Goal: Task Accomplishment & Management: Manage account settings

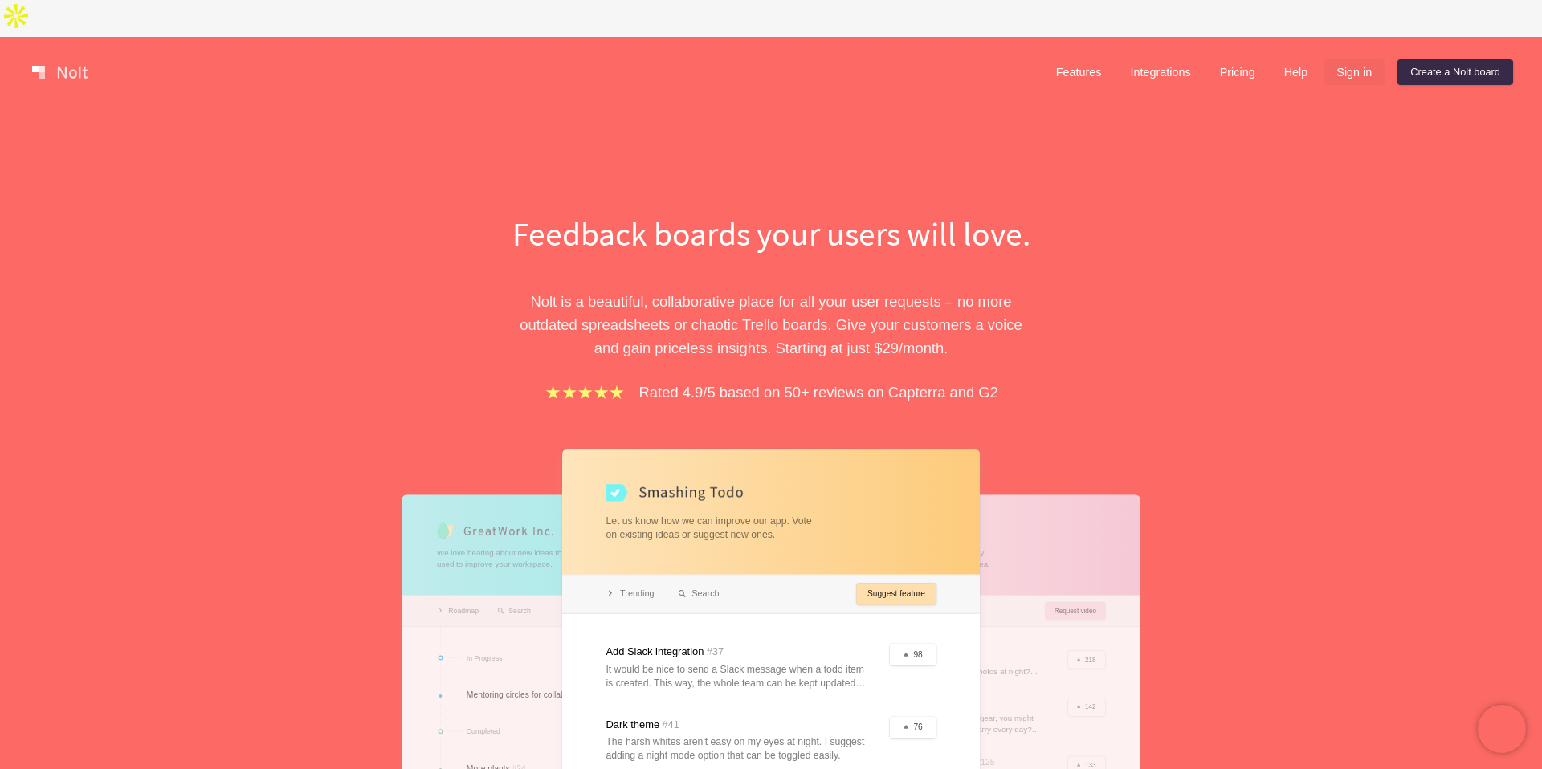
click at [1339, 59] on link "Sign in" at bounding box center [1354, 72] width 61 height 26
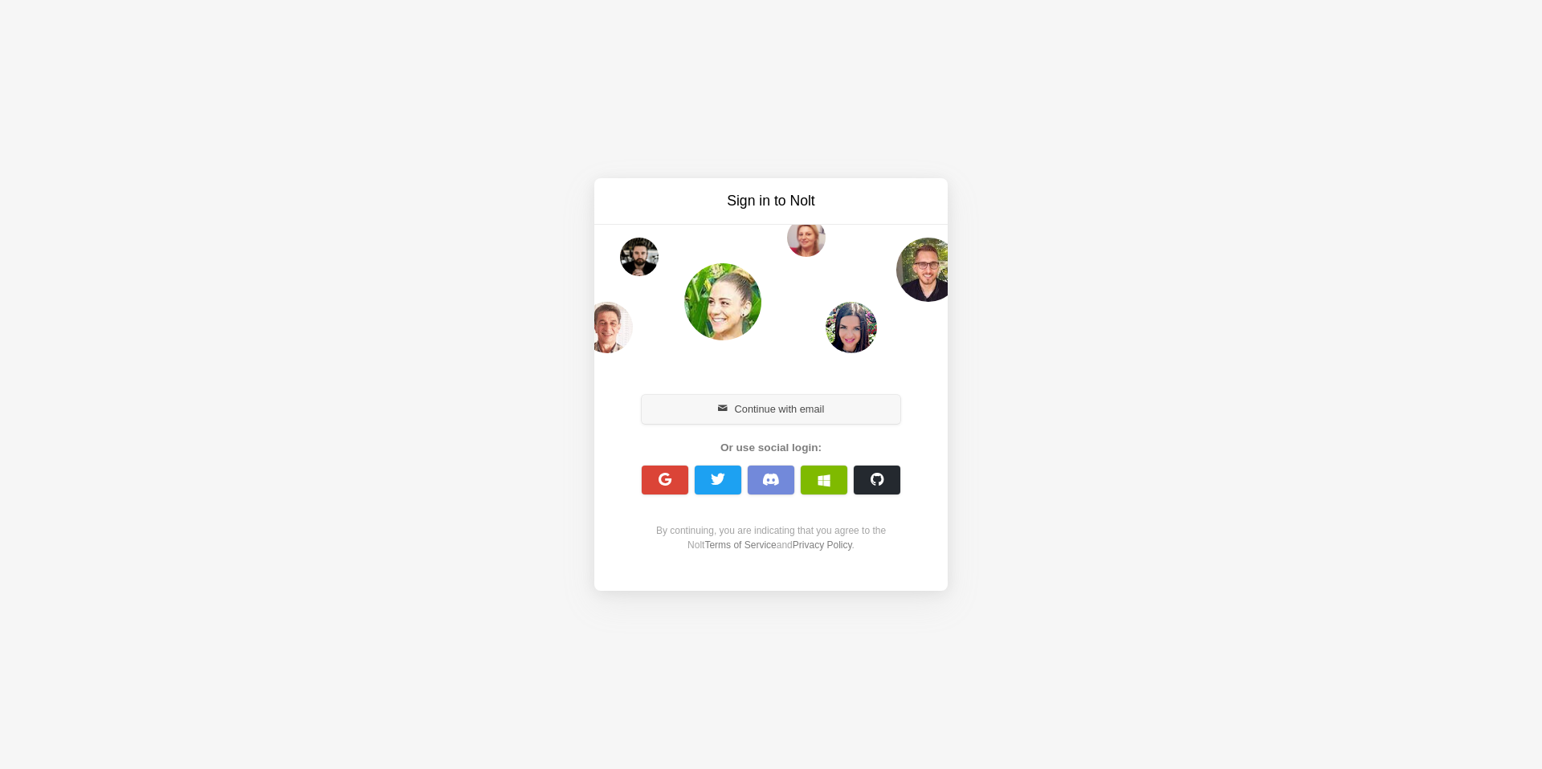
click at [838, 403] on button "Continue with email" at bounding box center [771, 409] width 259 height 29
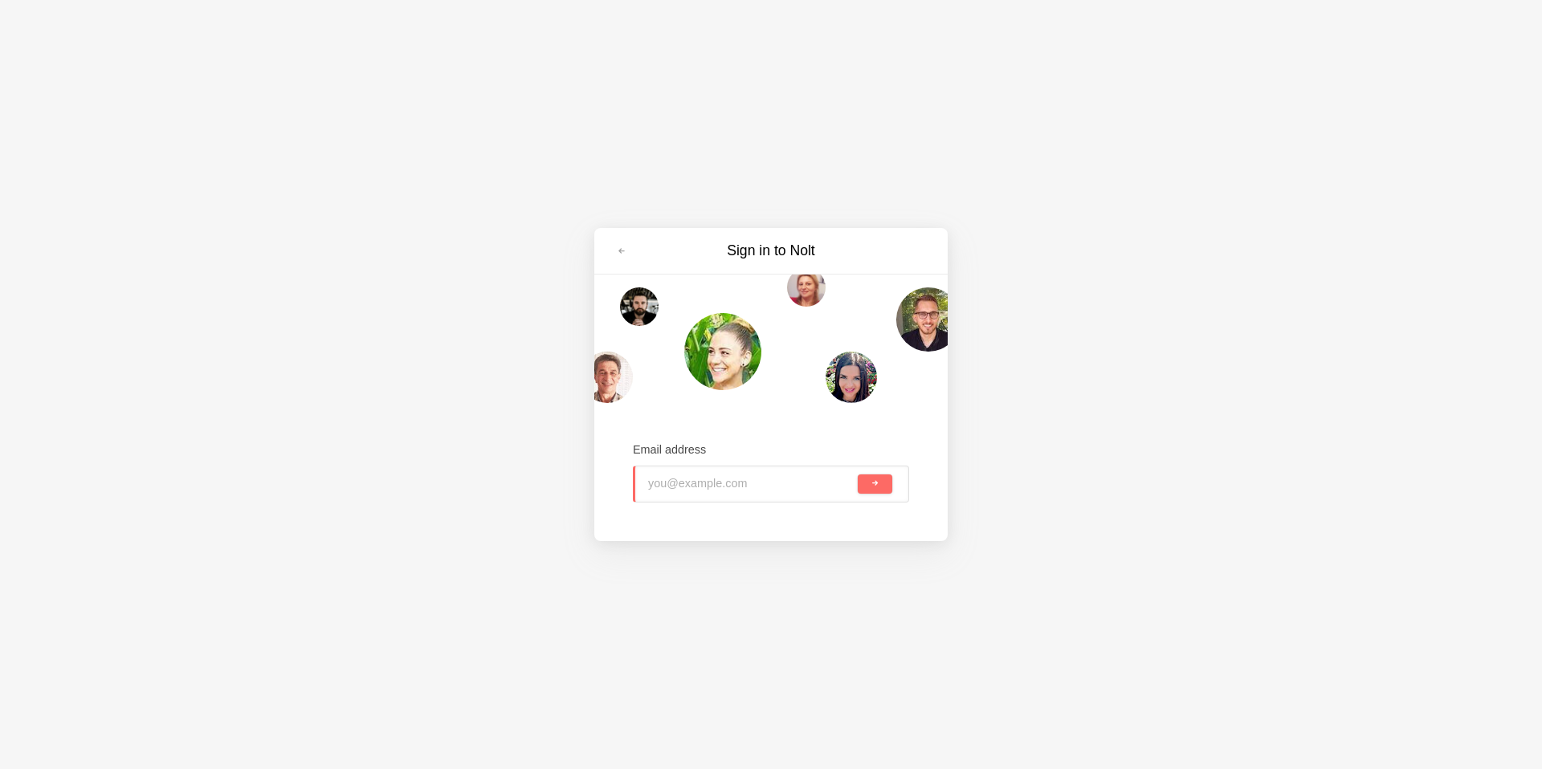
click at [710, 481] on input "email" at bounding box center [751, 484] width 206 height 35
click at [620, 253] on span at bounding box center [622, 252] width 10 height 10
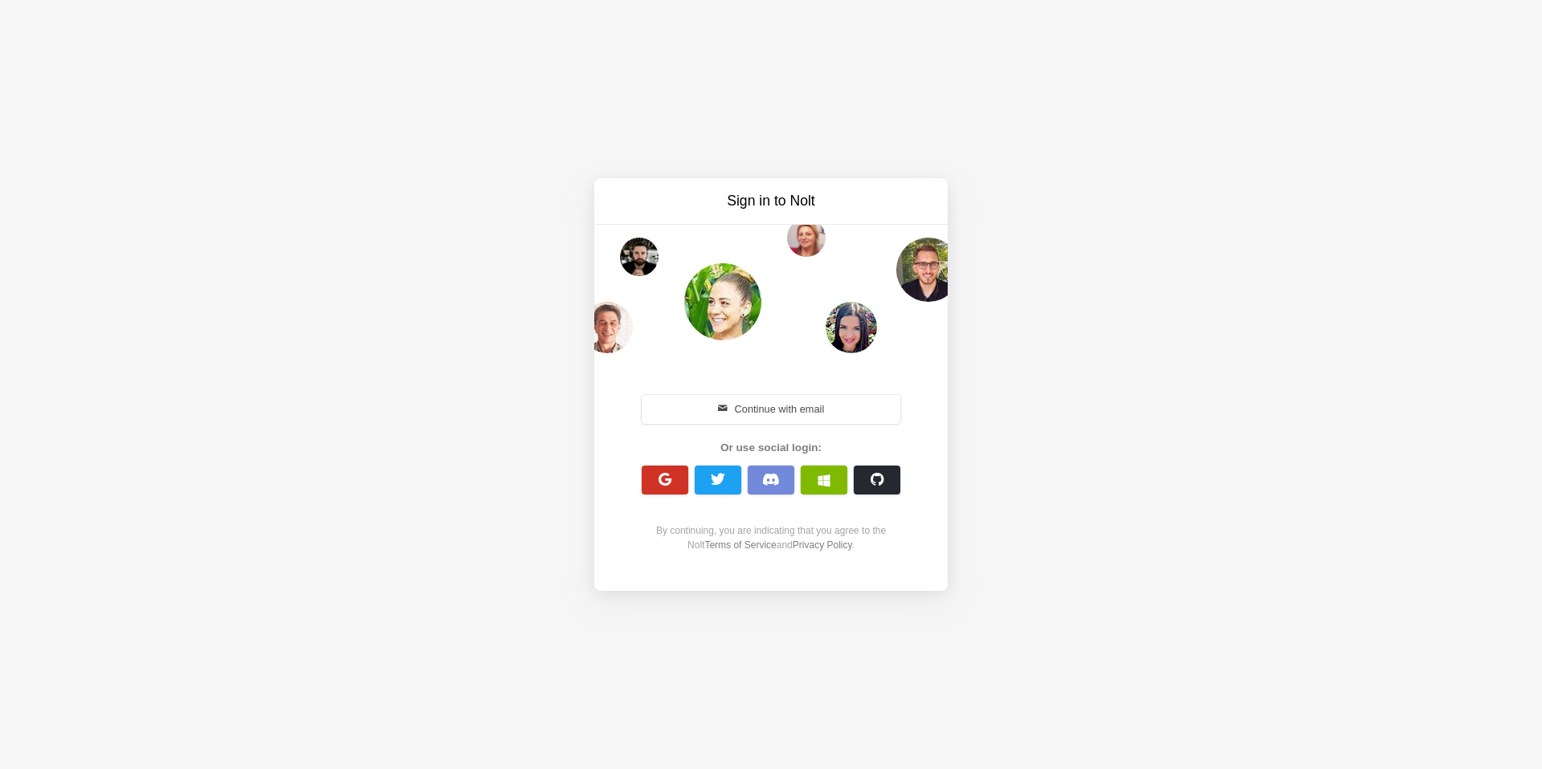
click at [664, 494] on button "button" at bounding box center [665, 480] width 47 height 29
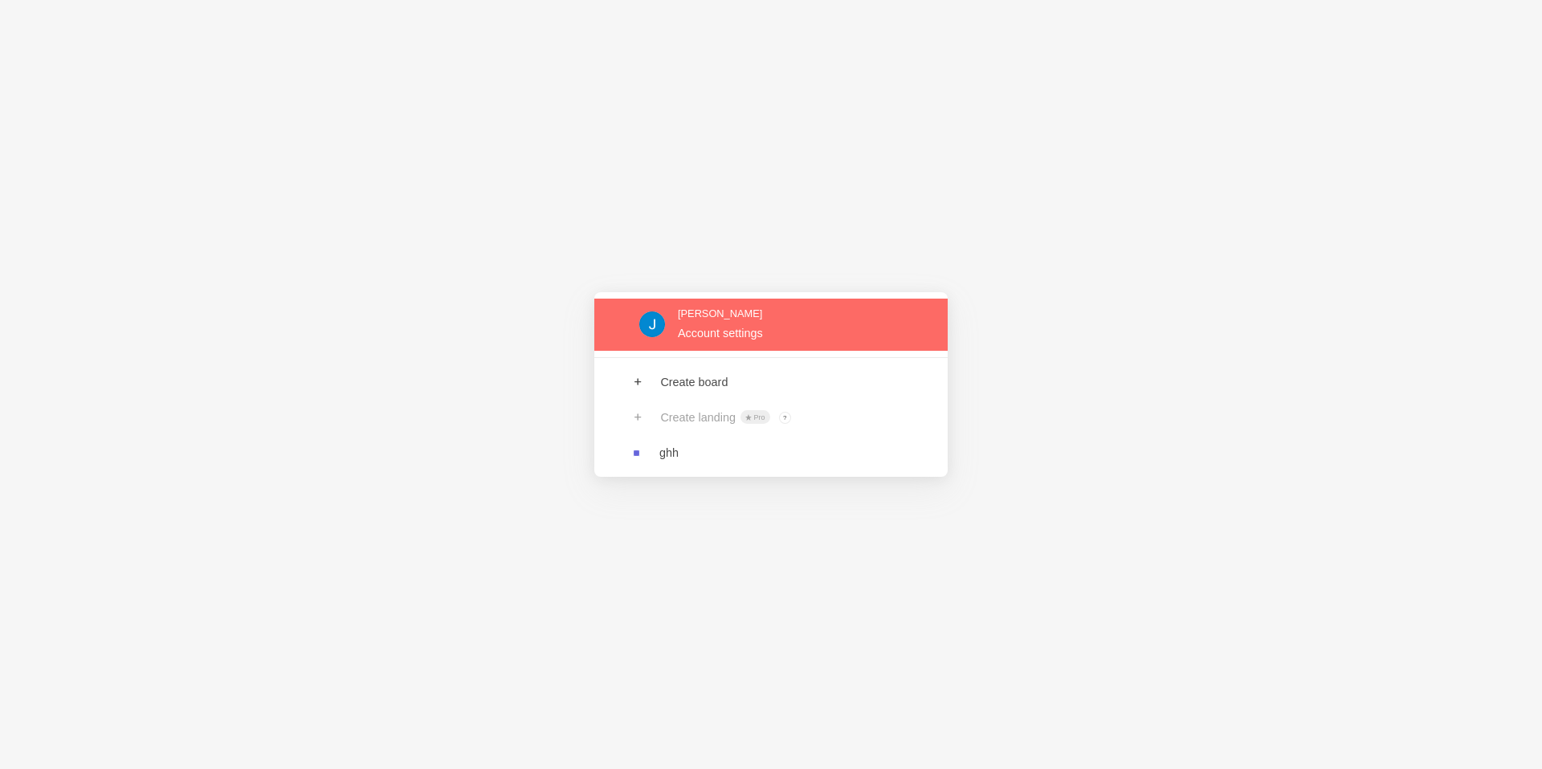
click at [727, 323] on link at bounding box center [770, 325] width 353 height 52
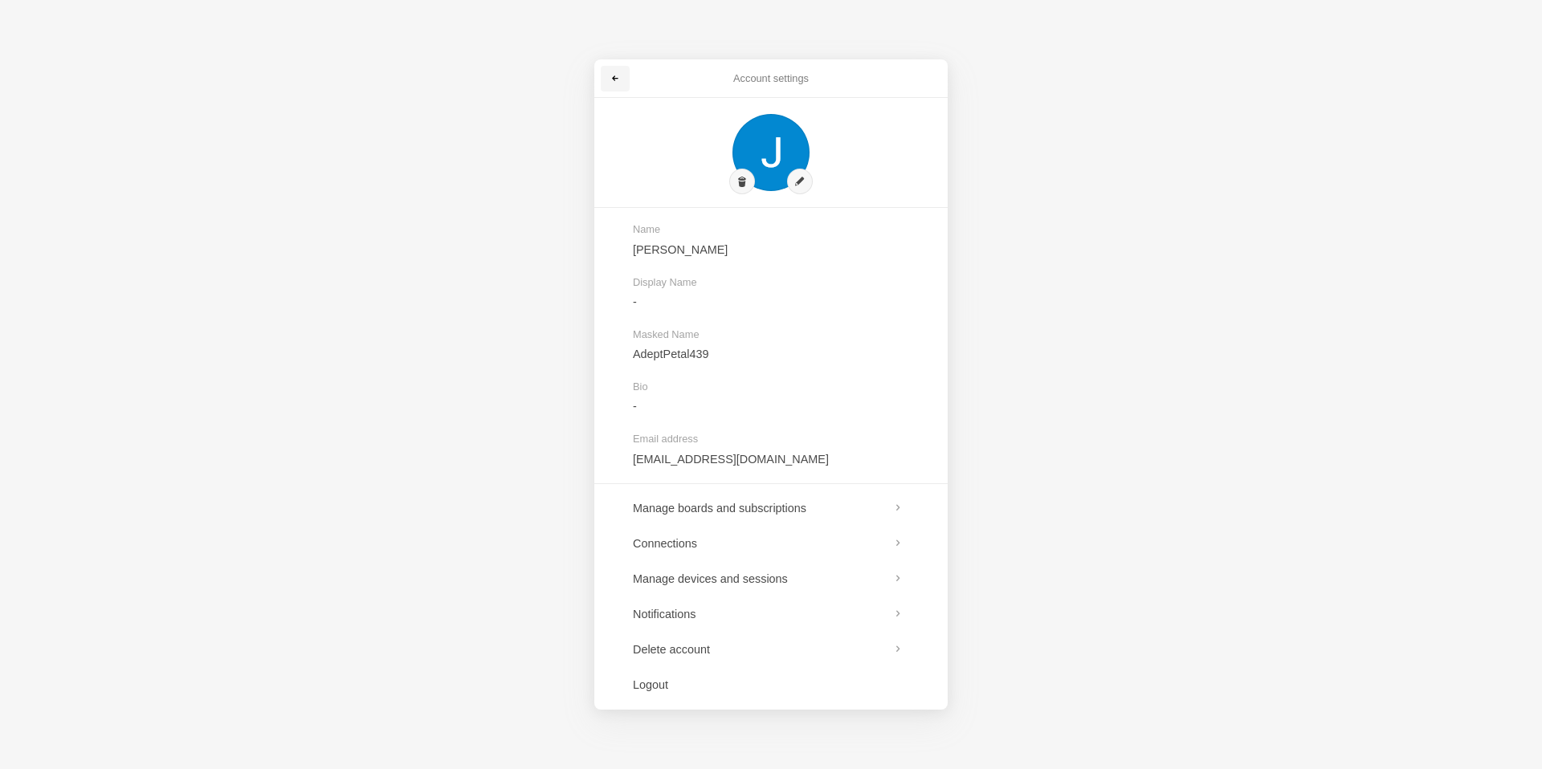
click at [614, 74] on span at bounding box center [615, 79] width 10 height 10
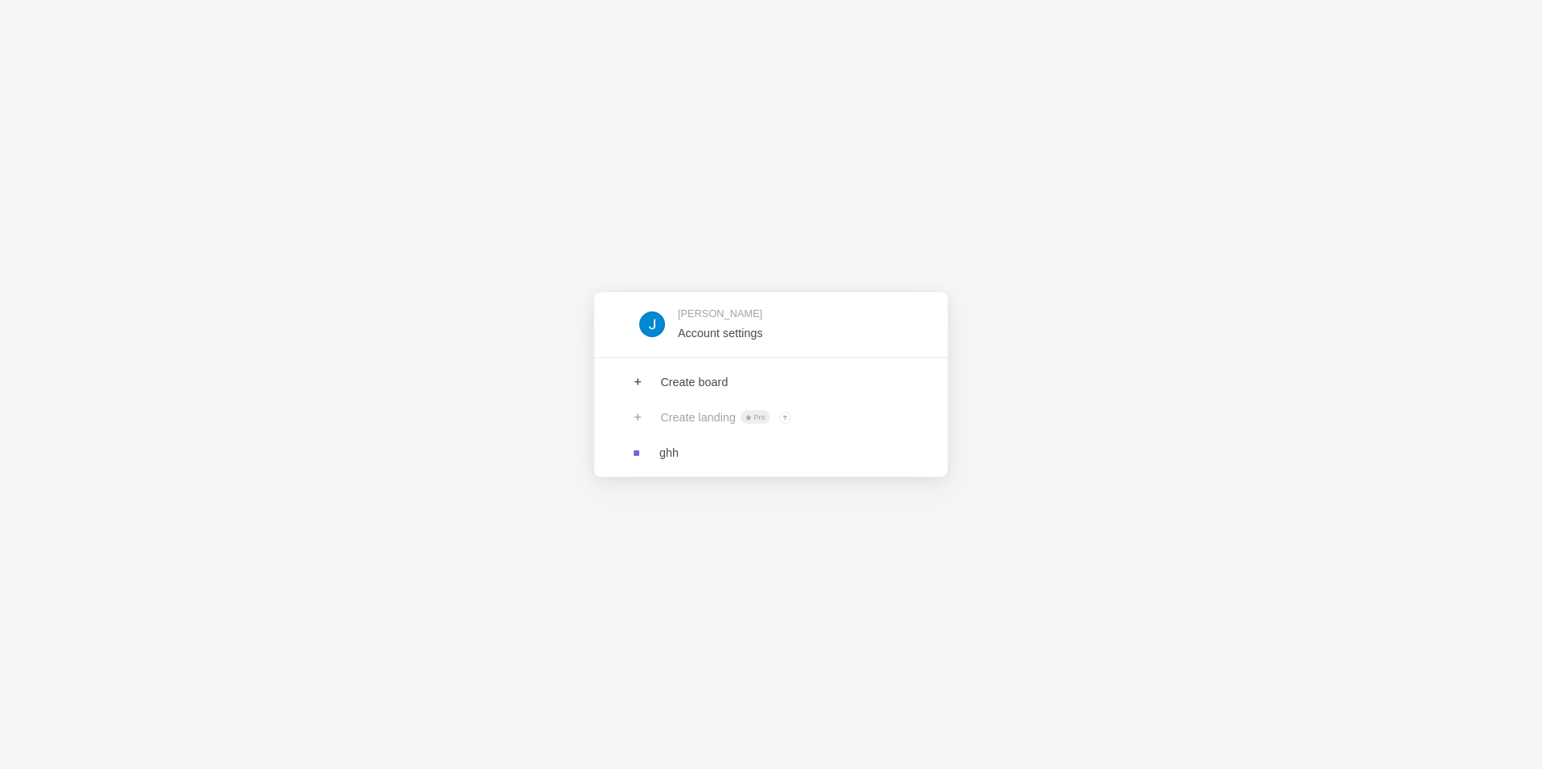
click at [691, 207] on div "[PERSON_NAME] Account settings Create board Create landing Pro ? Board owners w…" at bounding box center [771, 384] width 1542 height 769
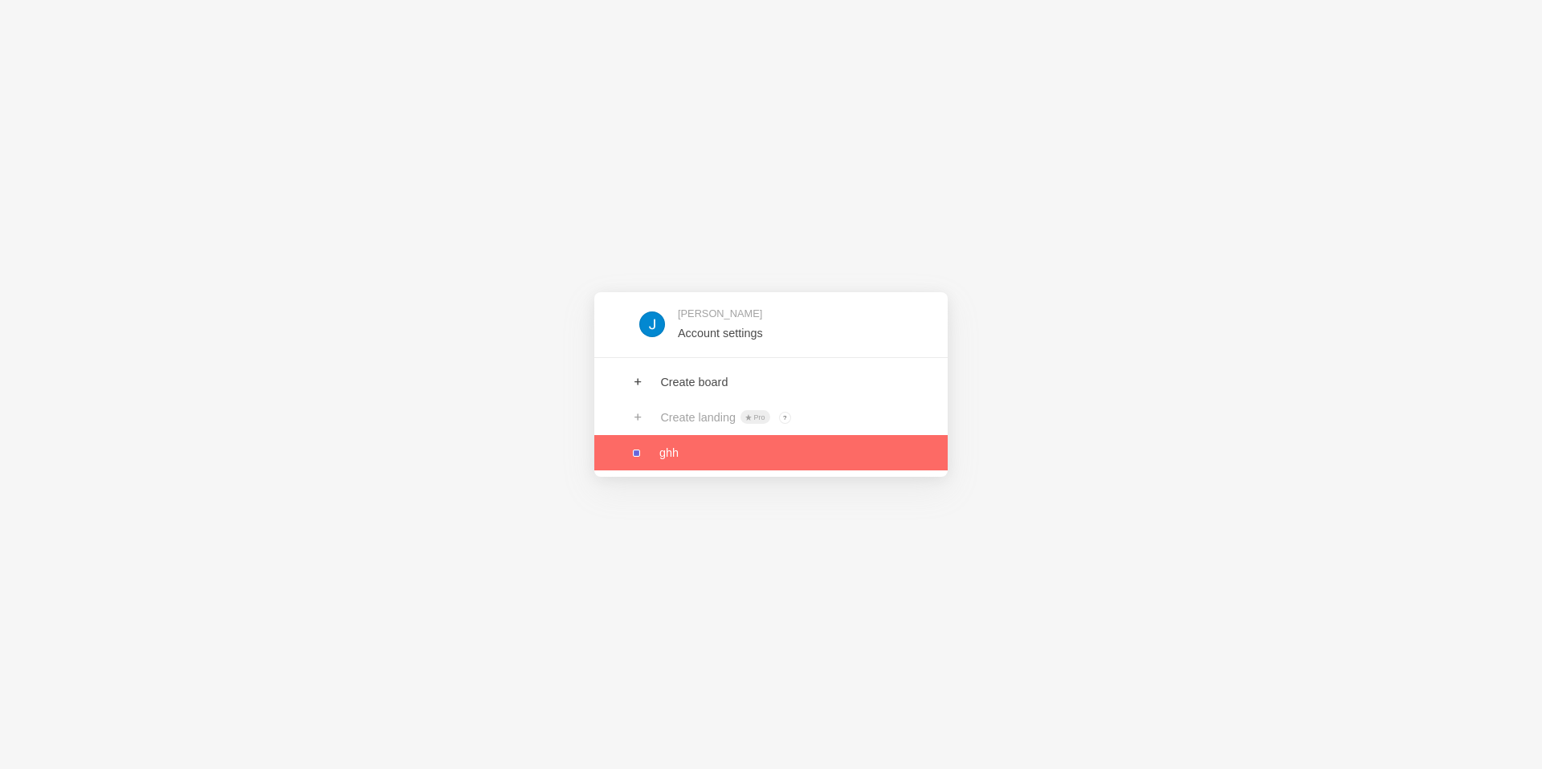
click at [695, 454] on link at bounding box center [770, 452] width 353 height 35
